Goal: Check status: Check status

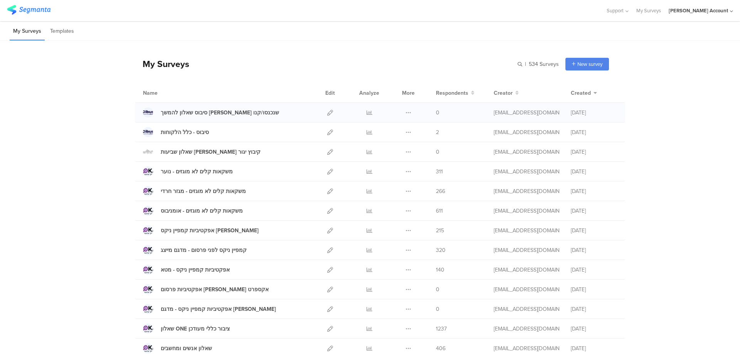
scroll to position [51, 0]
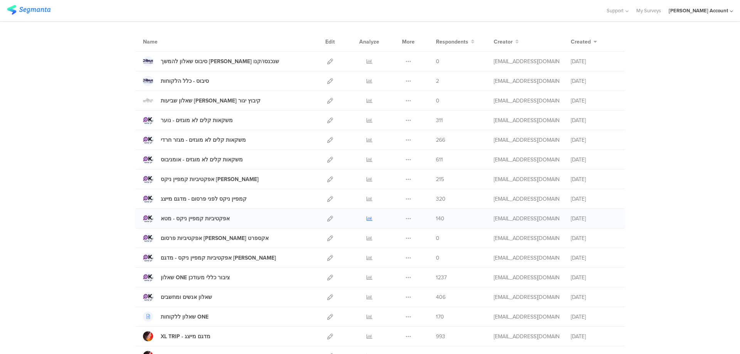
click at [366, 217] on icon at bounding box center [369, 219] width 6 height 6
click at [366, 179] on icon at bounding box center [369, 179] width 6 height 6
